Goal: Check status: Check status

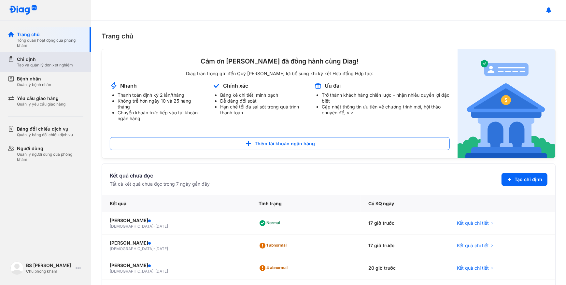
click at [42, 68] on div "Chỉ định Tạo và quản lý đơn xét nghiệm" at bounding box center [49, 62] width 83 height 20
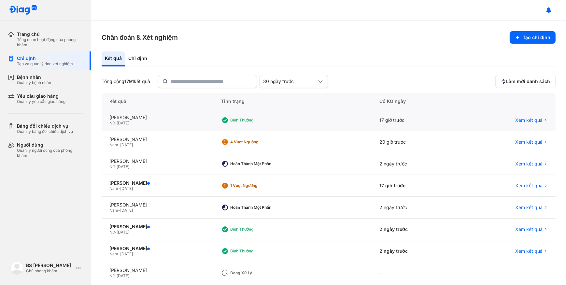
click at [170, 122] on div "Nữ - 06/04/1996" at bounding box center [157, 123] width 96 height 5
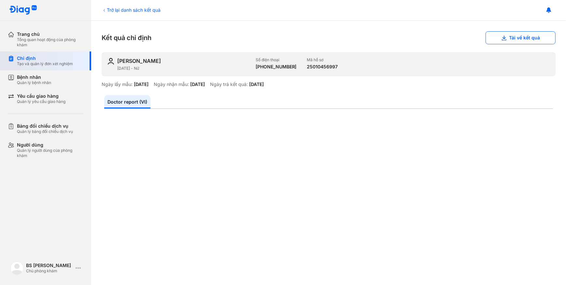
click at [38, 66] on div "Tạo và quản lý đơn xét nghiệm" at bounding box center [45, 63] width 56 height 5
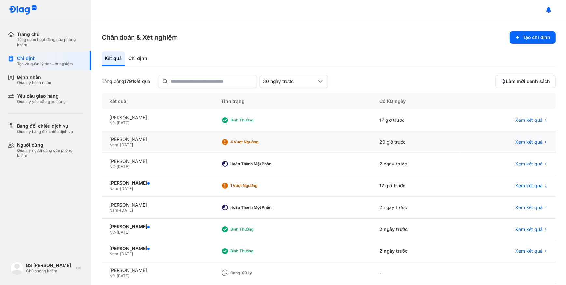
click at [170, 146] on div "Nam - 10/09/2007" at bounding box center [157, 144] width 96 height 5
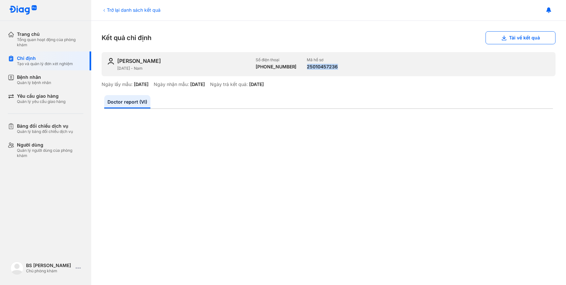
drag, startPoint x: 301, startPoint y: 65, endPoint x: 331, endPoint y: 65, distance: 30.0
click at [331, 65] on div "TRẦN ĐÀO MAI HUY 10/09/2007 - Nam Số điện thoại +84906778184 Mã hồ sơ 250104572…" at bounding box center [329, 64] width 454 height 24
drag, startPoint x: 331, startPoint y: 65, endPoint x: 321, endPoint y: 65, distance: 10.1
copy div "25010457236"
click at [50, 64] on div "Tạo và quản lý đơn xét nghiệm" at bounding box center [45, 63] width 56 height 5
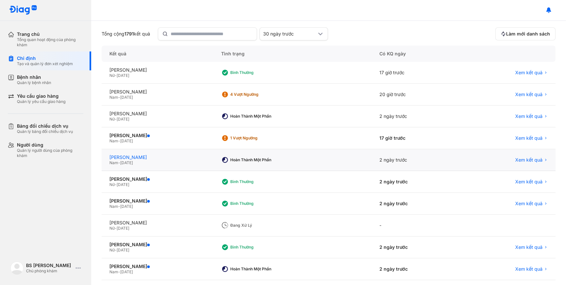
scroll to position [59, 0]
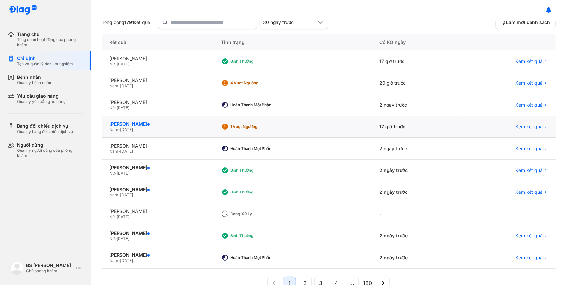
click at [150, 123] on span at bounding box center [148, 124] width 3 height 3
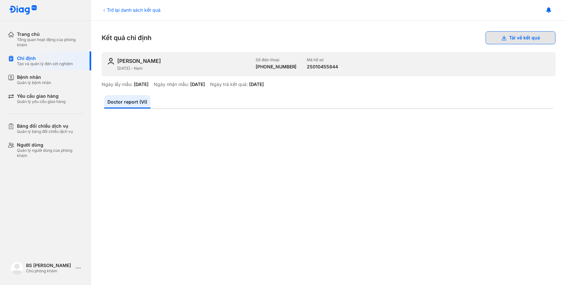
click at [517, 36] on button "Tải về kết quả" at bounding box center [521, 37] width 70 height 13
click at [70, 62] on div "Tạo và quản lý đơn xét nghiệm" at bounding box center [45, 63] width 56 height 5
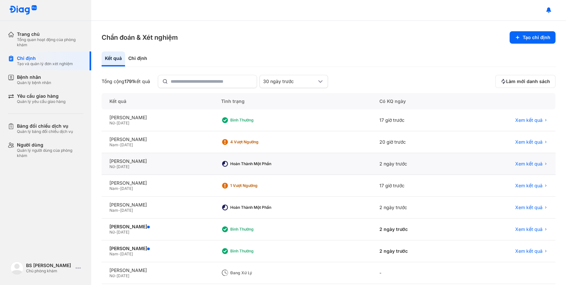
click at [200, 165] on div "Nữ - 17/01/1973" at bounding box center [157, 166] width 96 height 5
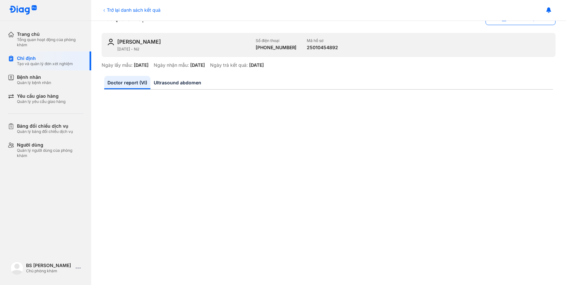
scroll to position [29, 0]
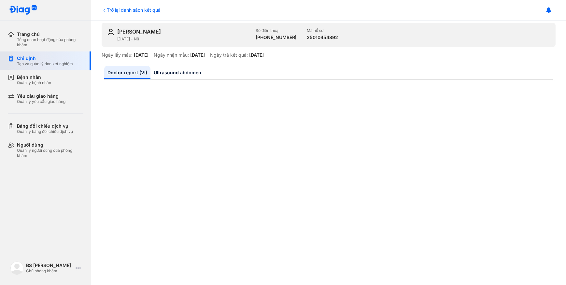
click at [56, 65] on div "Tạo và quản lý đơn xét nghiệm" at bounding box center [45, 63] width 56 height 5
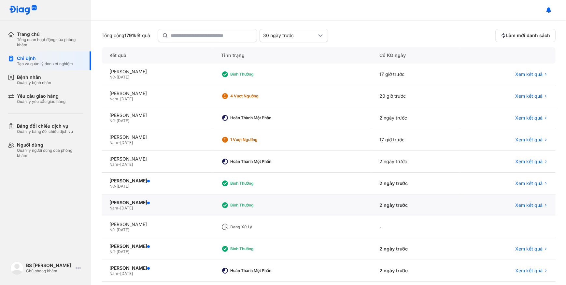
scroll to position [59, 0]
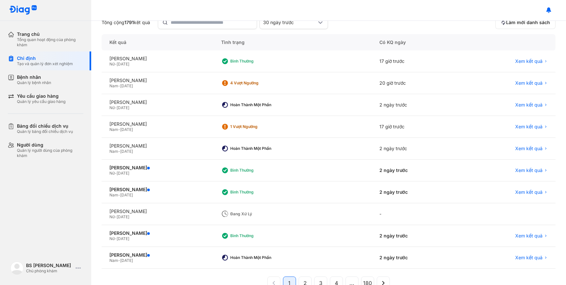
click at [206, 217] on div "Nữ - [DATE]" at bounding box center [157, 216] width 96 height 5
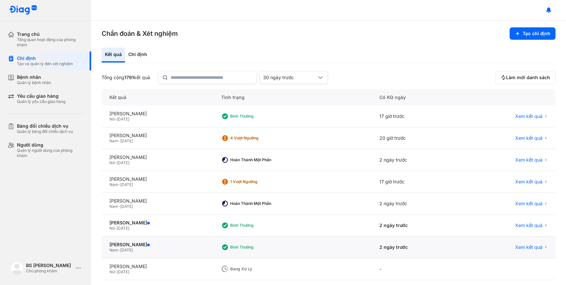
scroll to position [0, 0]
